Goal: Task Accomplishment & Management: Use online tool/utility

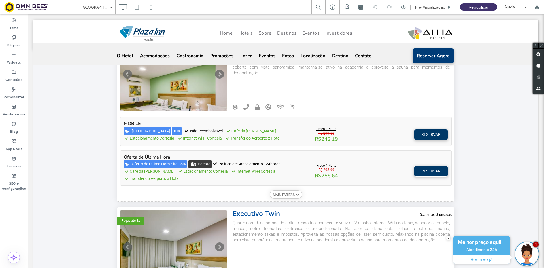
scroll to position [1180, 0]
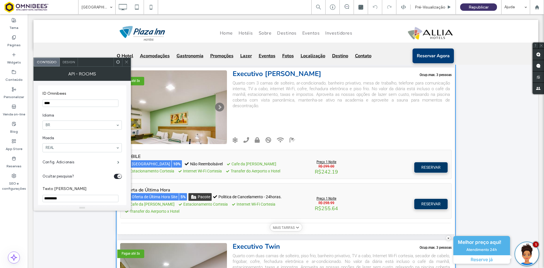
click at [69, 61] on span "Design" at bounding box center [69, 62] width 12 height 4
click at [46, 61] on span "Conteúdo" at bounding box center [47, 62] width 20 height 4
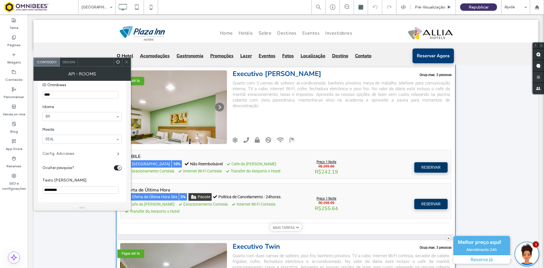
click at [77, 152] on label "Config. Adicionais" at bounding box center [80, 153] width 75 height 11
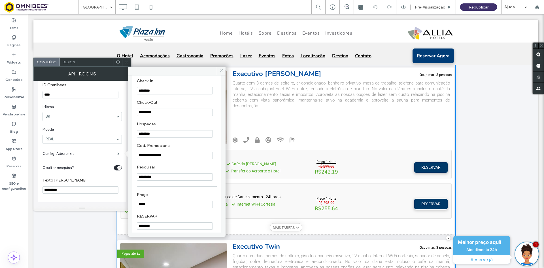
scroll to position [0, 0]
click at [220, 71] on icon at bounding box center [221, 71] width 4 height 4
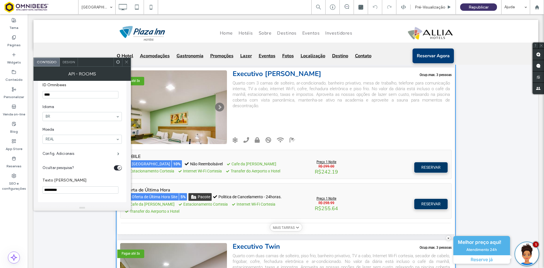
click at [69, 61] on span "Design" at bounding box center [69, 62] width 12 height 4
click at [113, 117] on label "Info Quarto" at bounding box center [80, 119] width 75 height 11
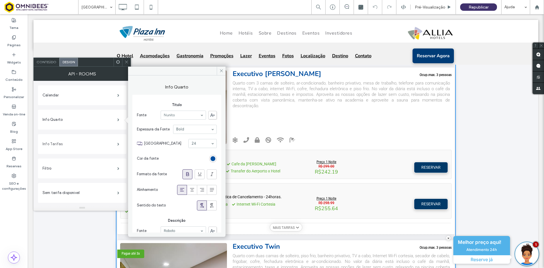
click at [114, 144] on label "Info Tarifas" at bounding box center [80, 143] width 75 height 11
click at [117, 167] on span at bounding box center [118, 168] width 2 height 3
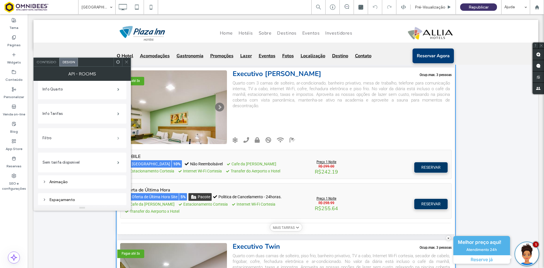
scroll to position [32, 0]
click at [117, 162] on span at bounding box center [118, 161] width 2 height 3
click at [46, 62] on span "Conteúdo" at bounding box center [47, 62] width 20 height 4
click at [128, 60] on icon at bounding box center [126, 62] width 4 height 4
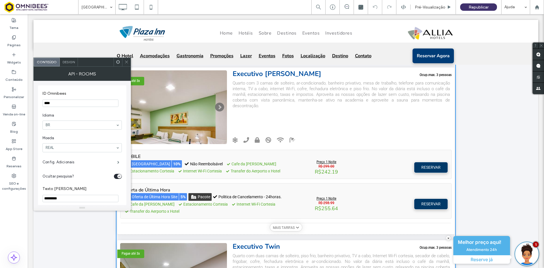
click at [125, 60] on icon at bounding box center [126, 62] width 4 height 4
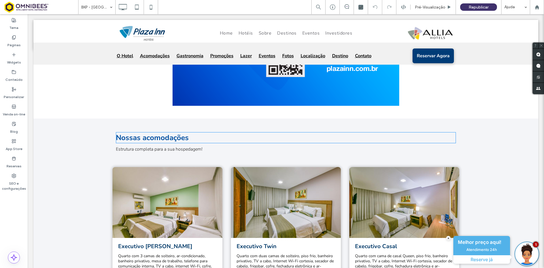
scroll to position [1162, 0]
